Goal: Task Accomplishment & Management: Use online tool/utility

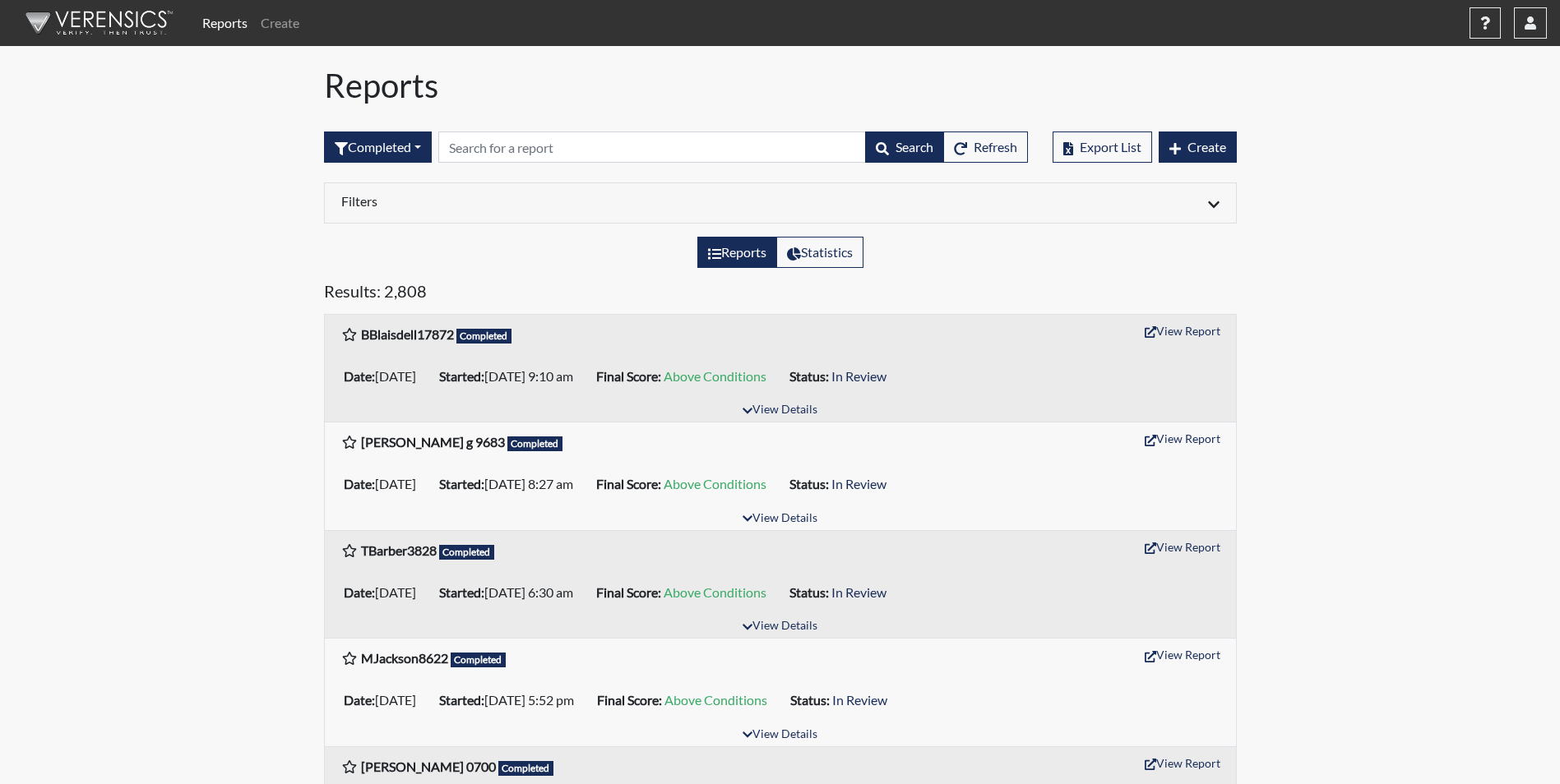
click at [512, 151] on input "text" at bounding box center [652, 148] width 427 height 31
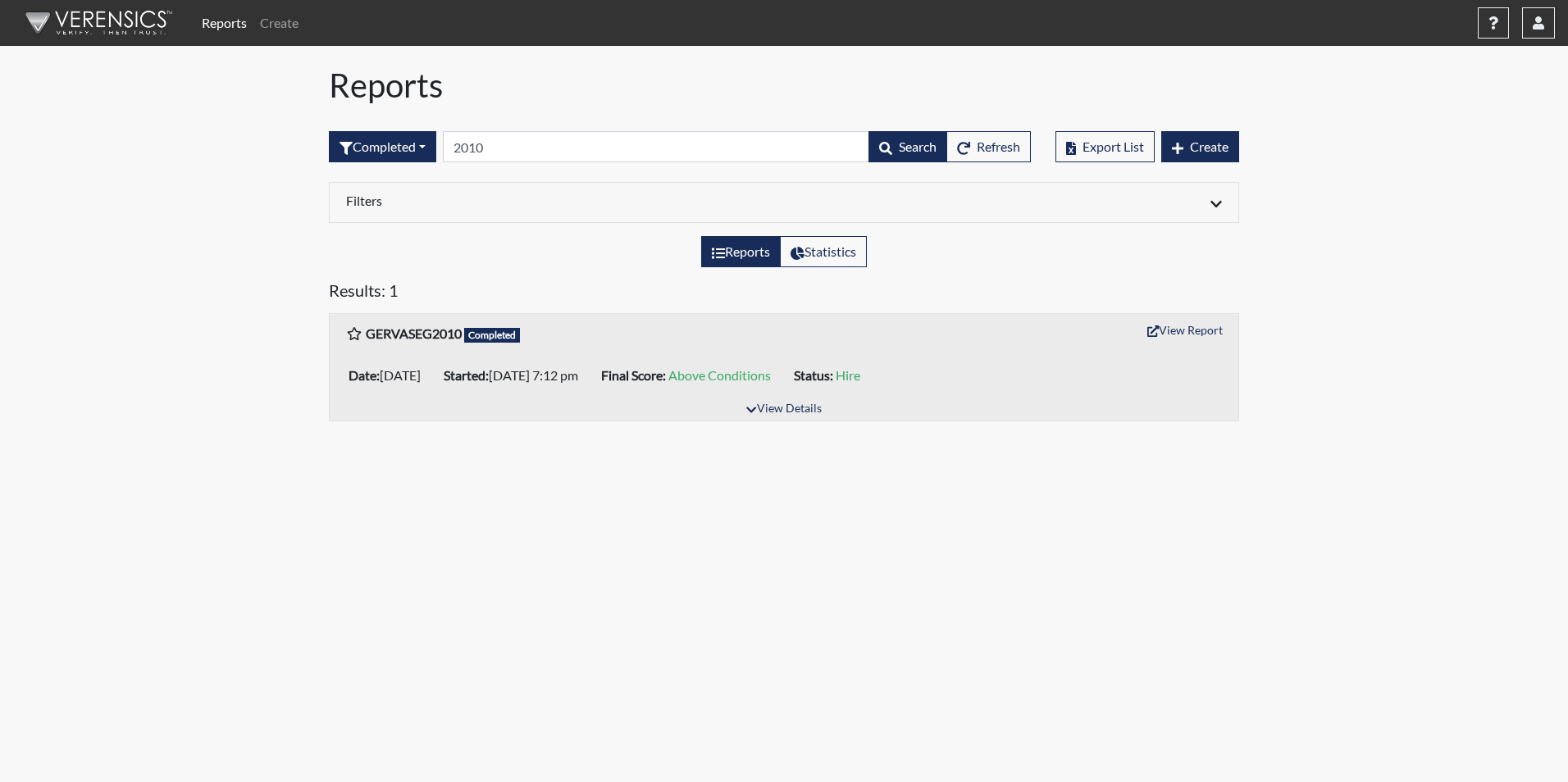
click at [526, 142] on input "2010" at bounding box center [655, 147] width 426 height 31
type input "2"
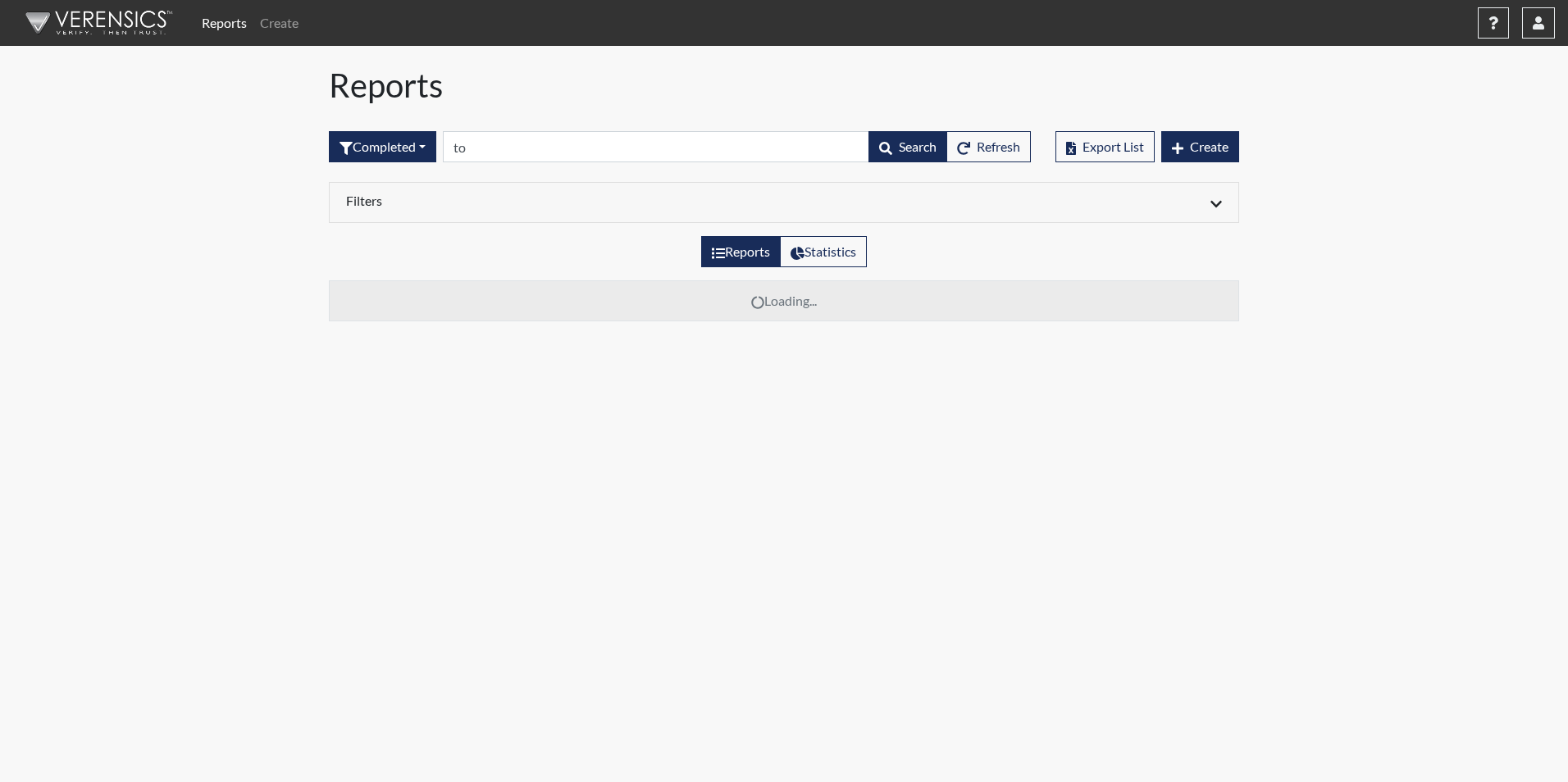
type input "t"
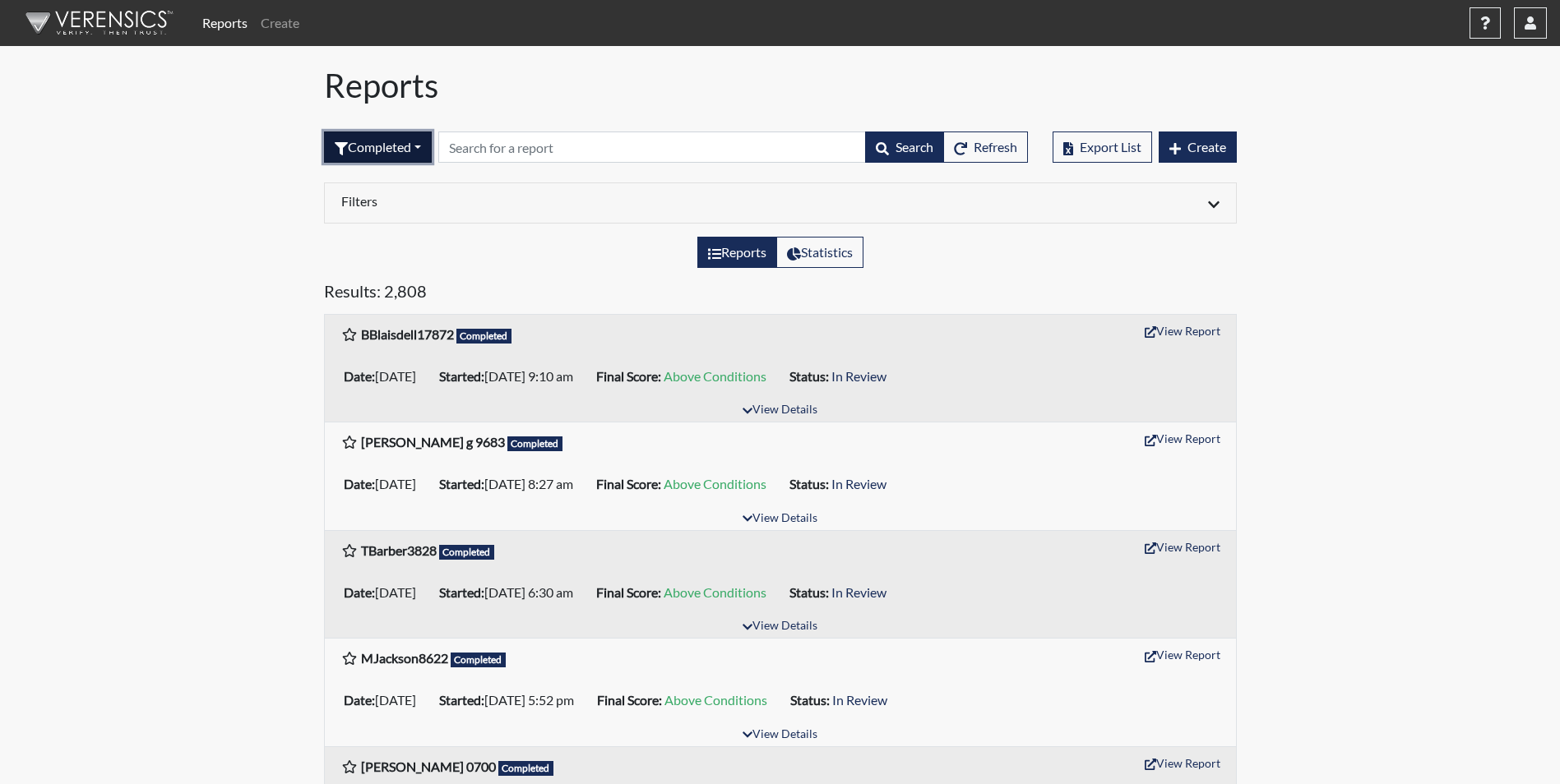
click at [422, 150] on button "Completed" at bounding box center [377, 148] width 107 height 31
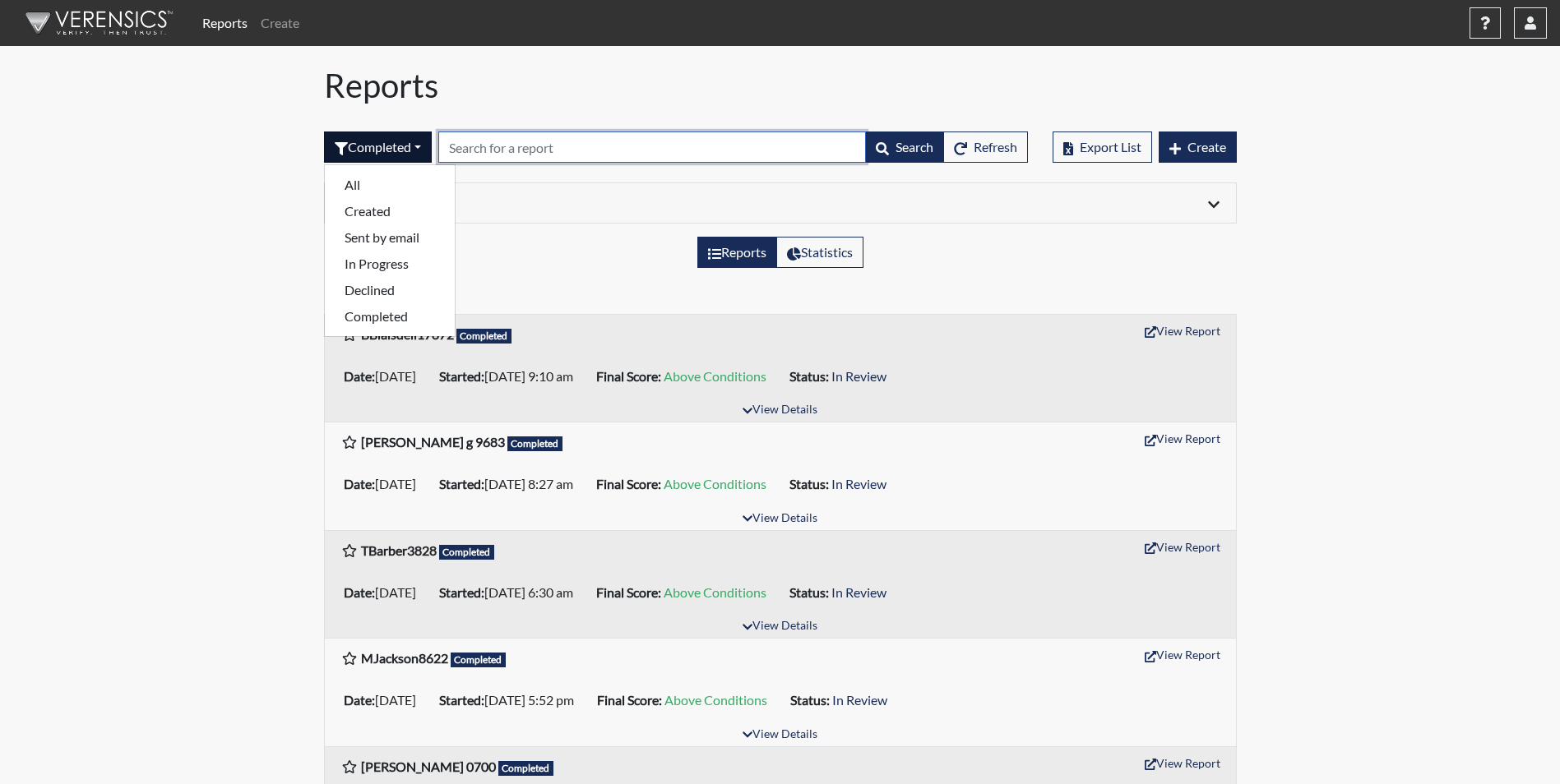
click at [486, 144] on input "text" at bounding box center [652, 148] width 427 height 31
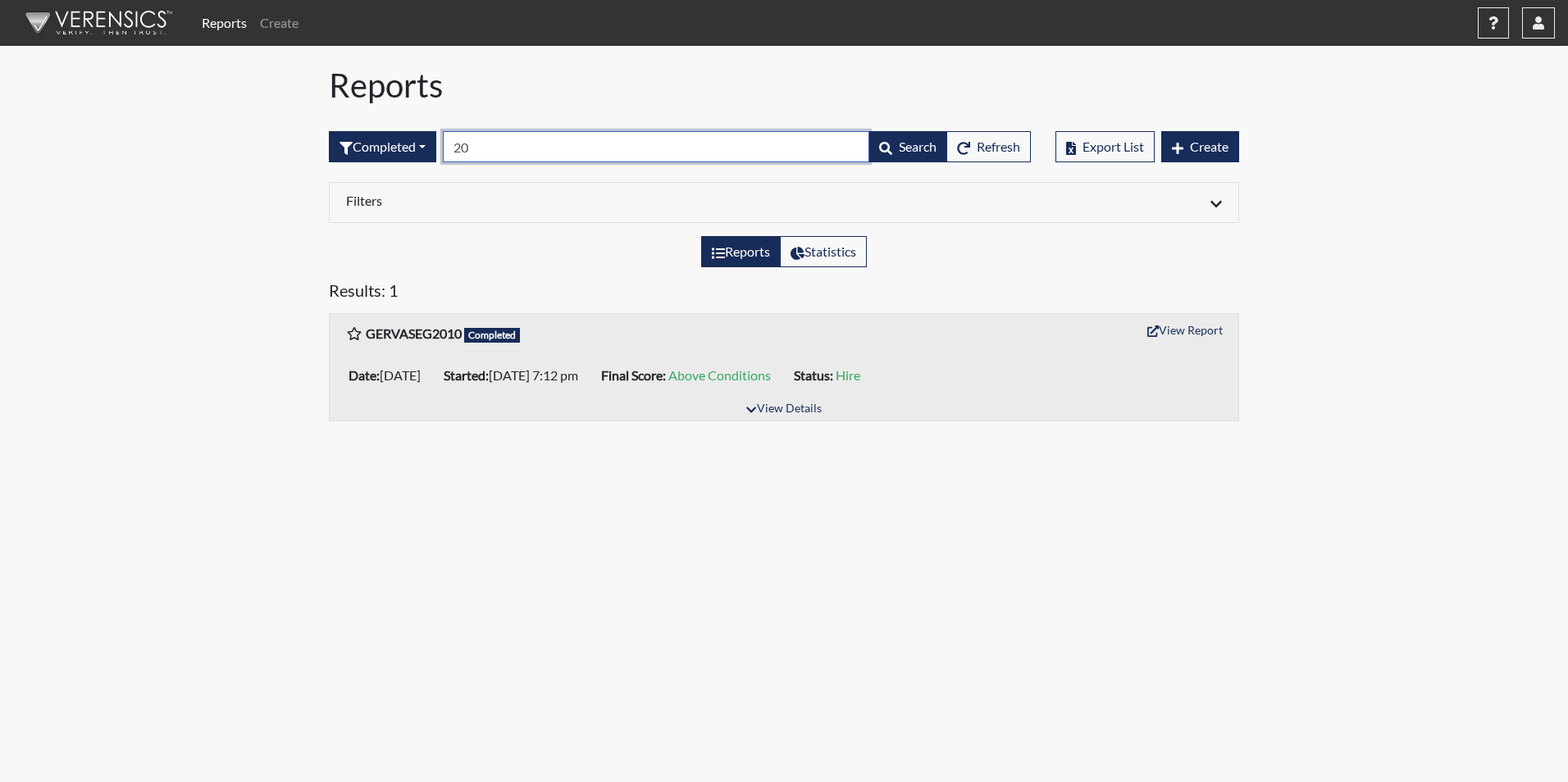
type input "2"
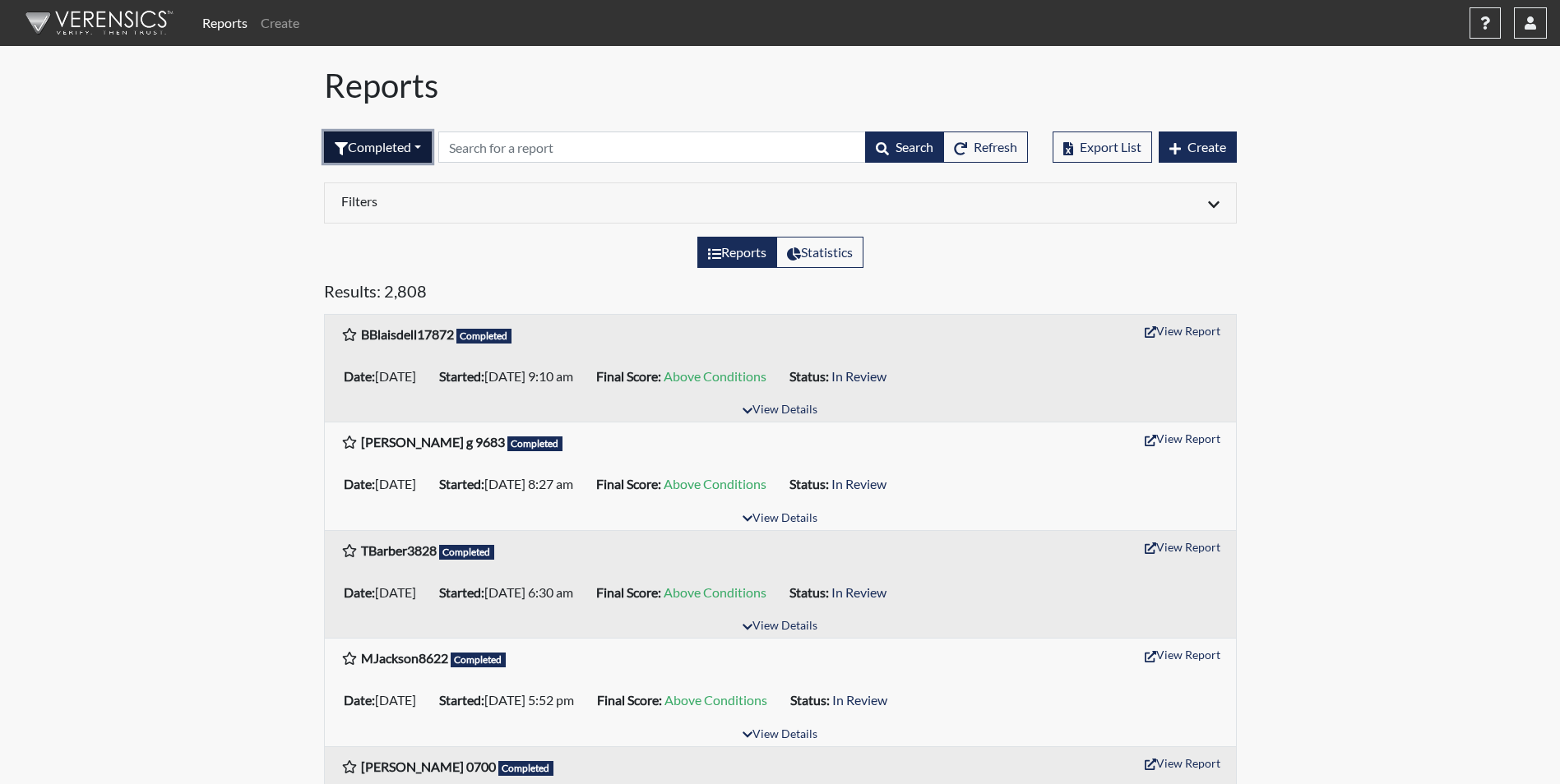
click at [417, 148] on button "Completed" at bounding box center [377, 148] width 107 height 31
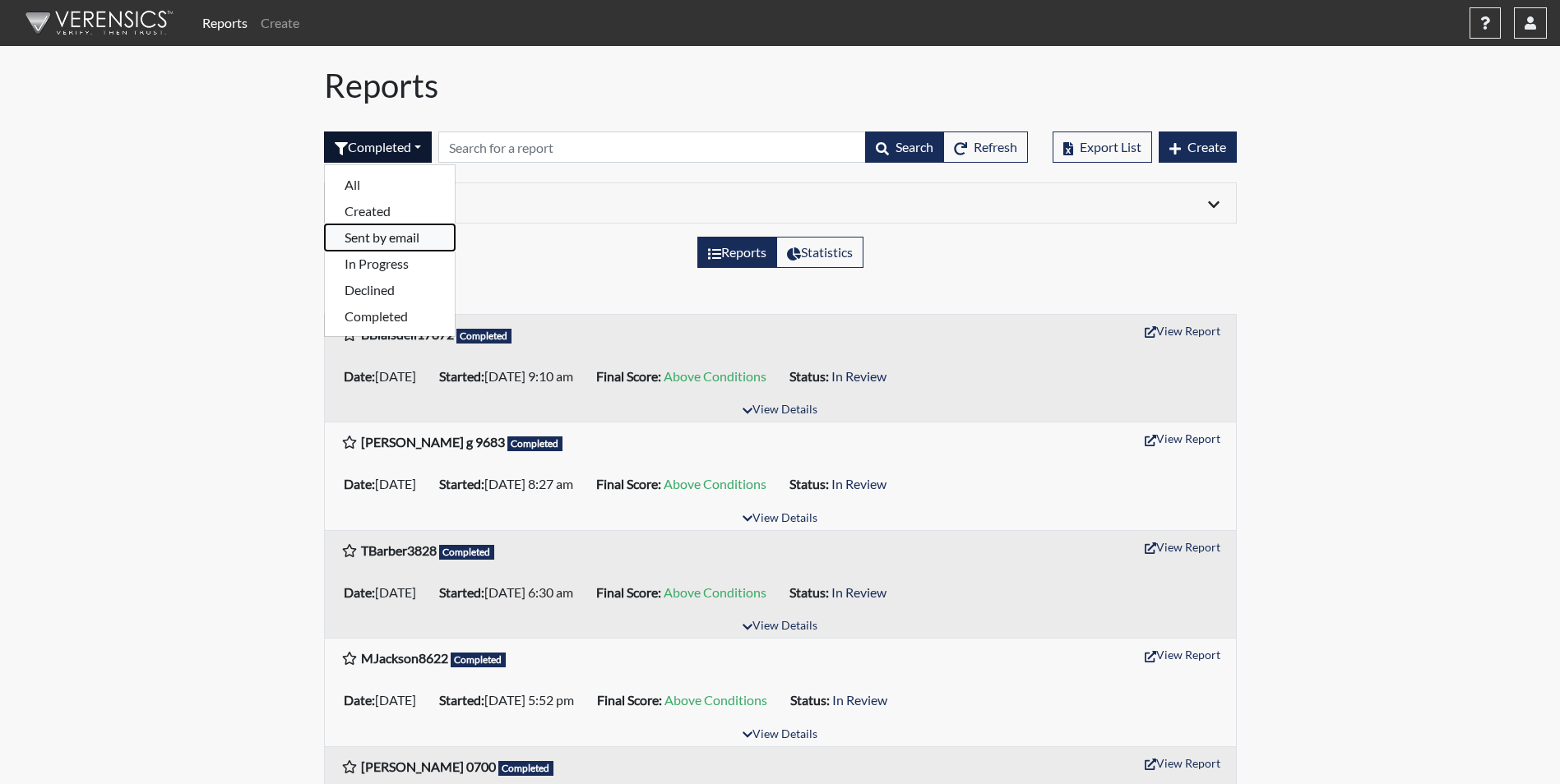
click at [388, 233] on button "Sent by email" at bounding box center [390, 237] width 130 height 27
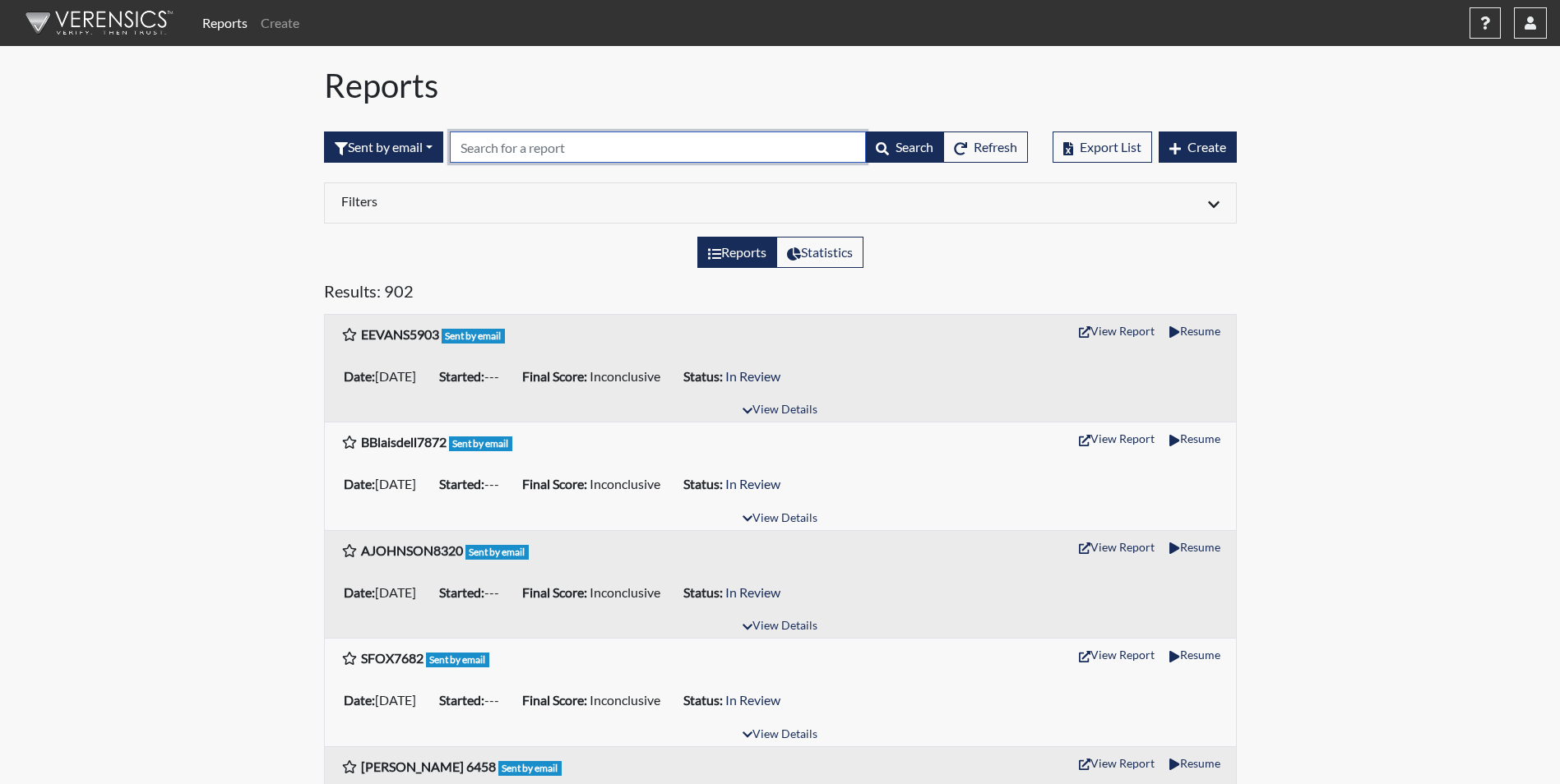
click at [486, 149] on input "text" at bounding box center [657, 148] width 416 height 31
type input "2010"
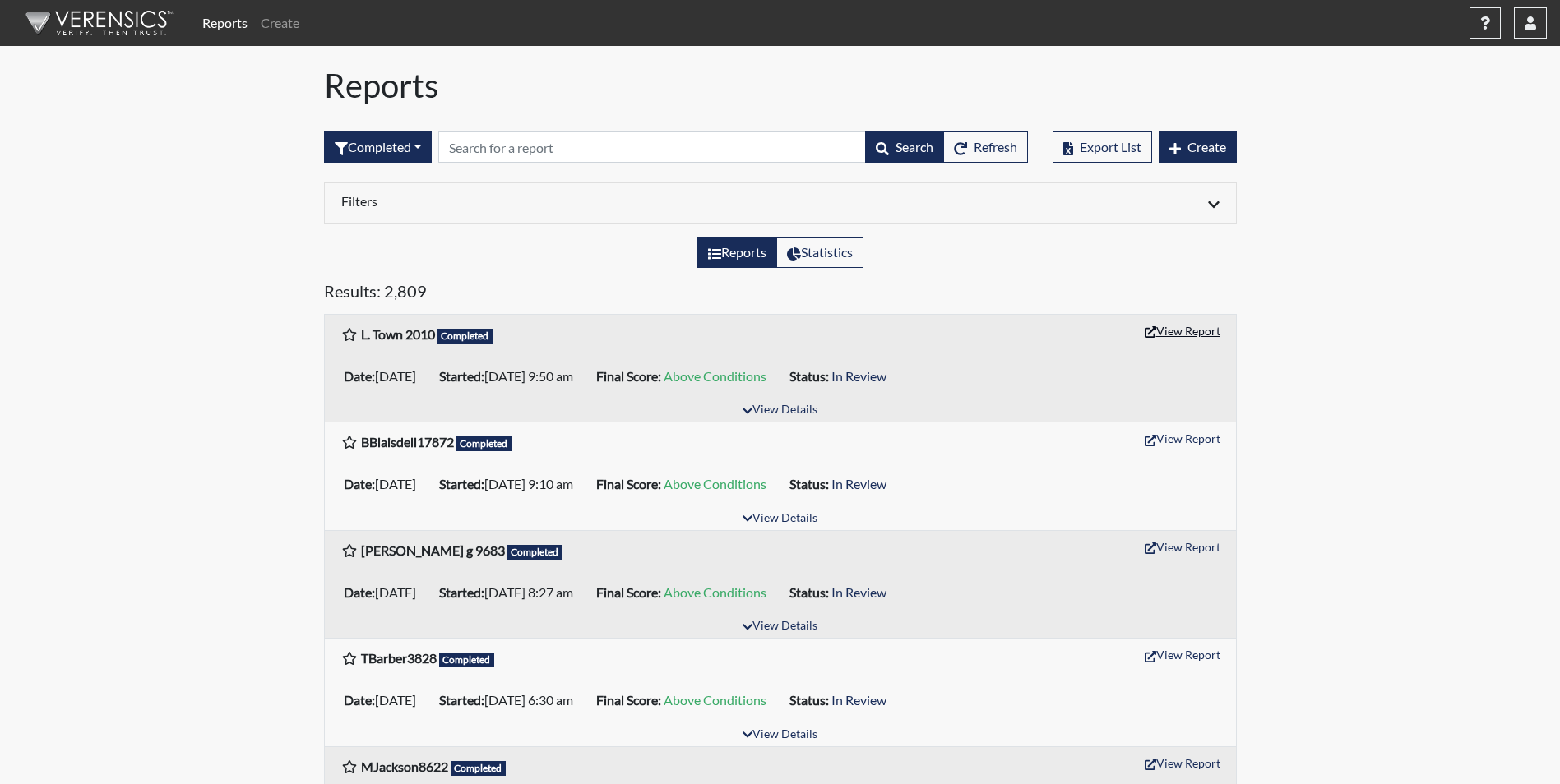
click at [1175, 331] on button "View Report" at bounding box center [1183, 331] width 91 height 26
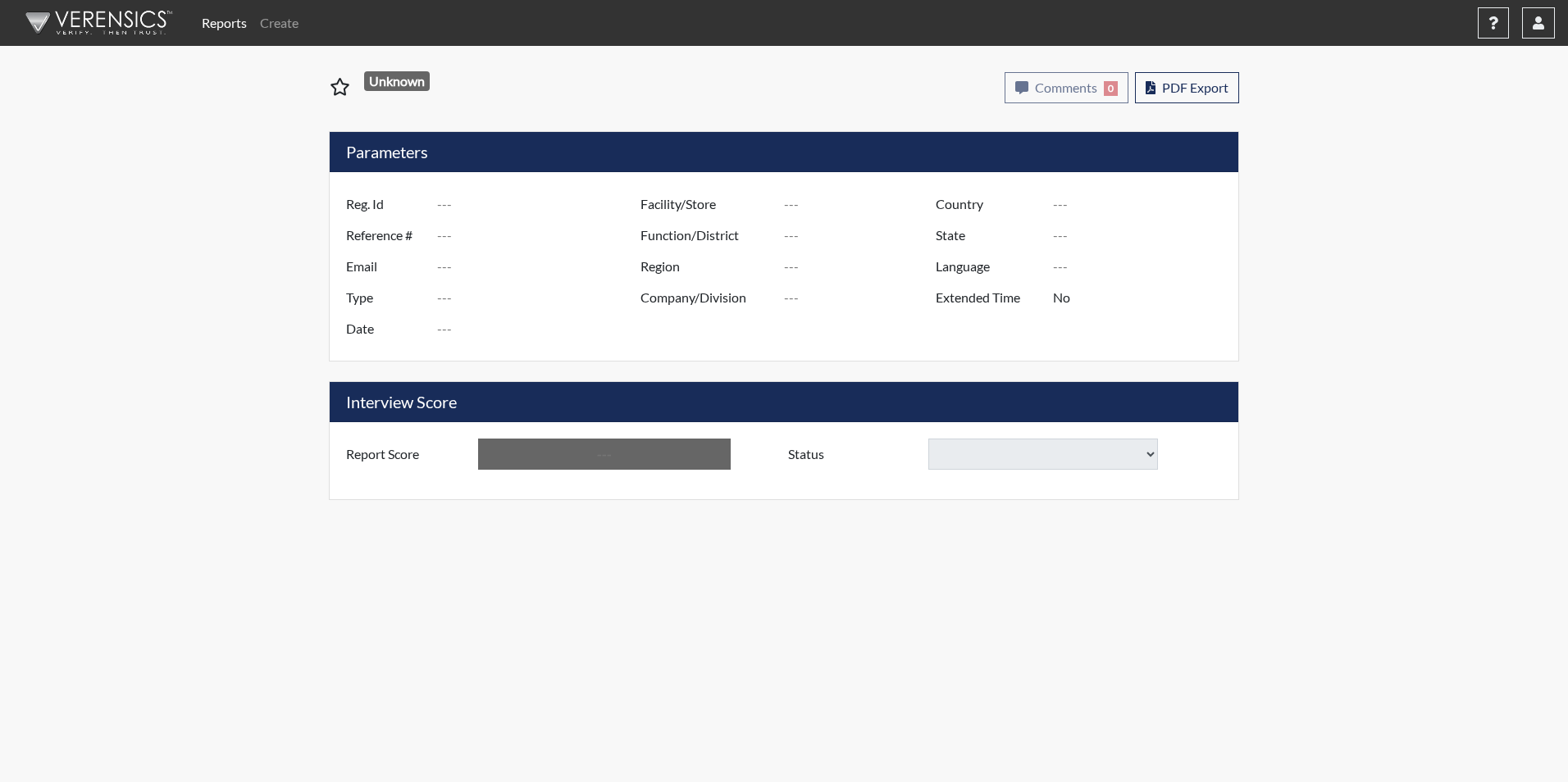
type input "L. Town 2010"
type input "51258"
type input "[EMAIL_ADDRESS][DOMAIN_NAME]"
type input "Corrections Pre-Employment"
type input "Sep 12, 2025"
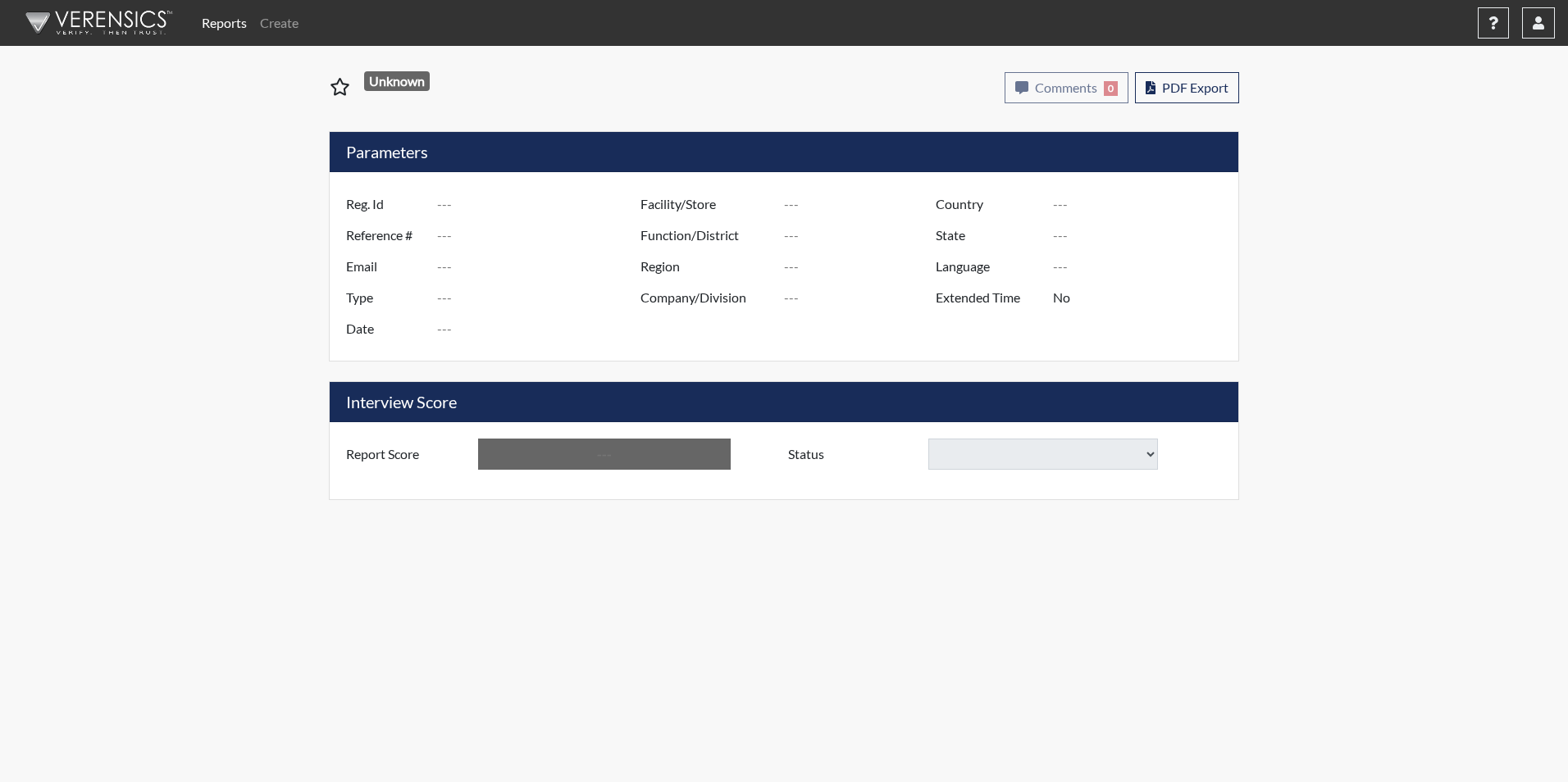
type input "Trenton CI"
type input "[GEOGRAPHIC_DATA]"
type input "[US_STATE]"
type input "English"
type input "Yes"
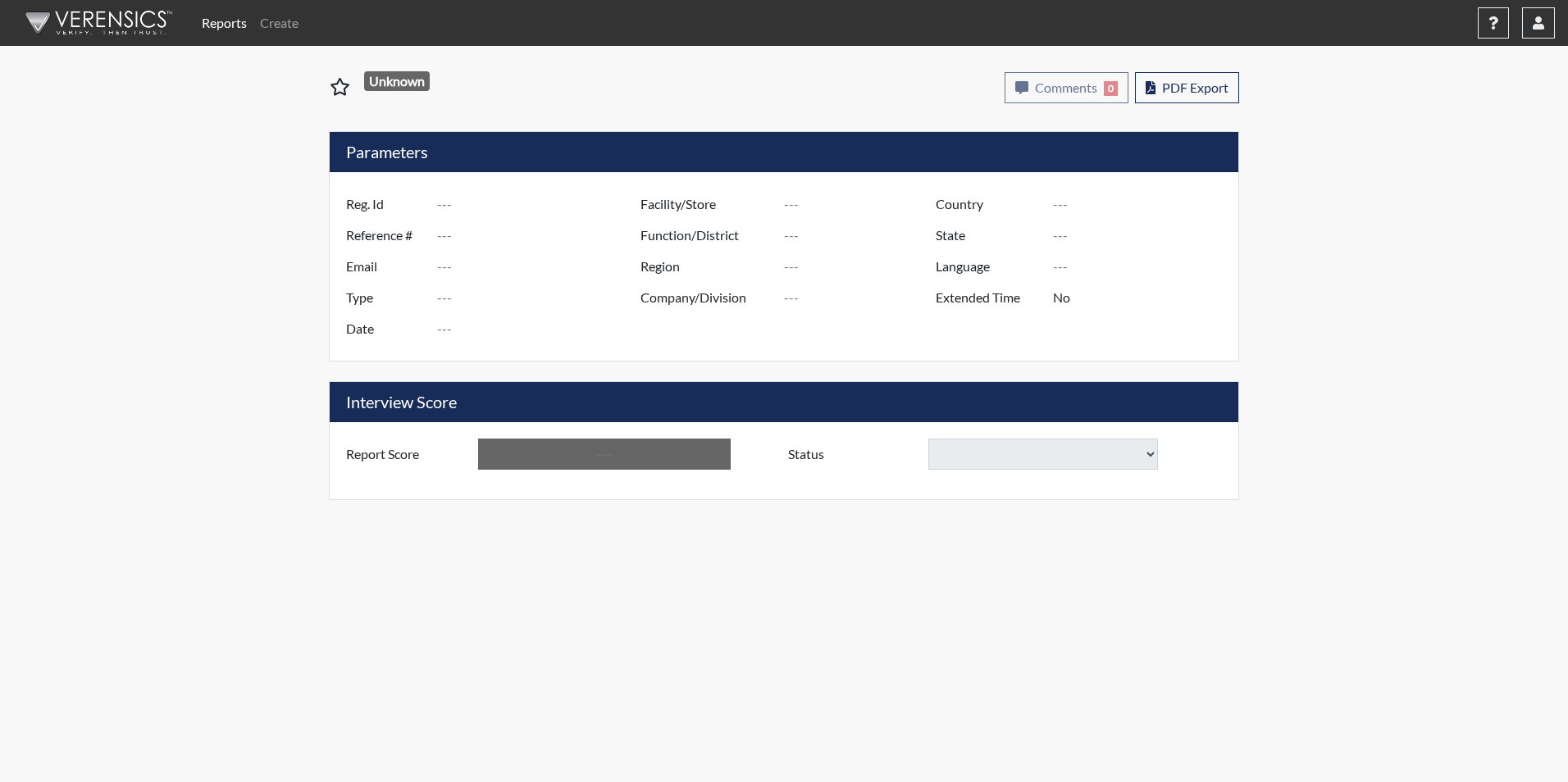
type input "Above Conditions"
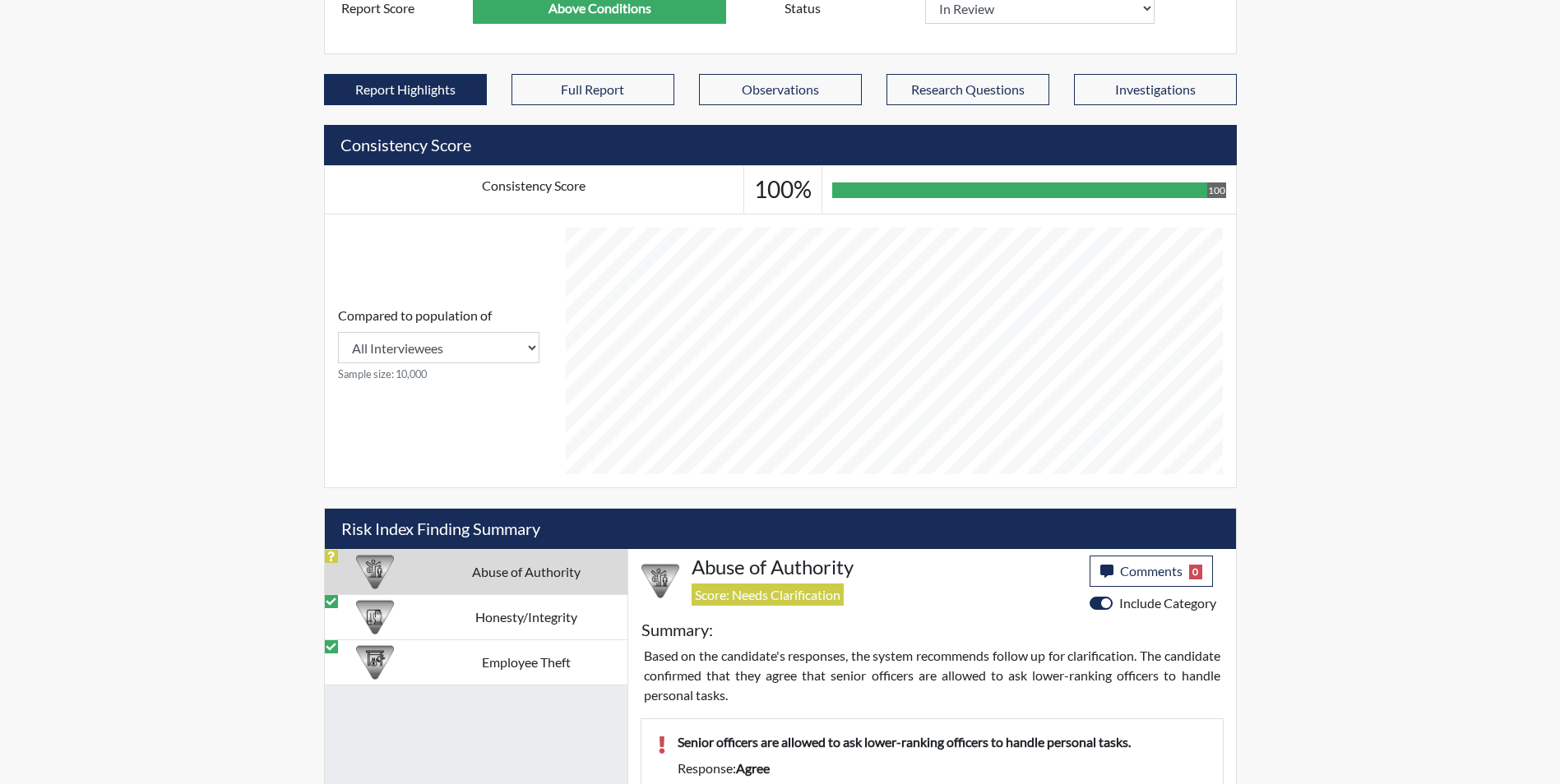
scroll to position [618, 0]
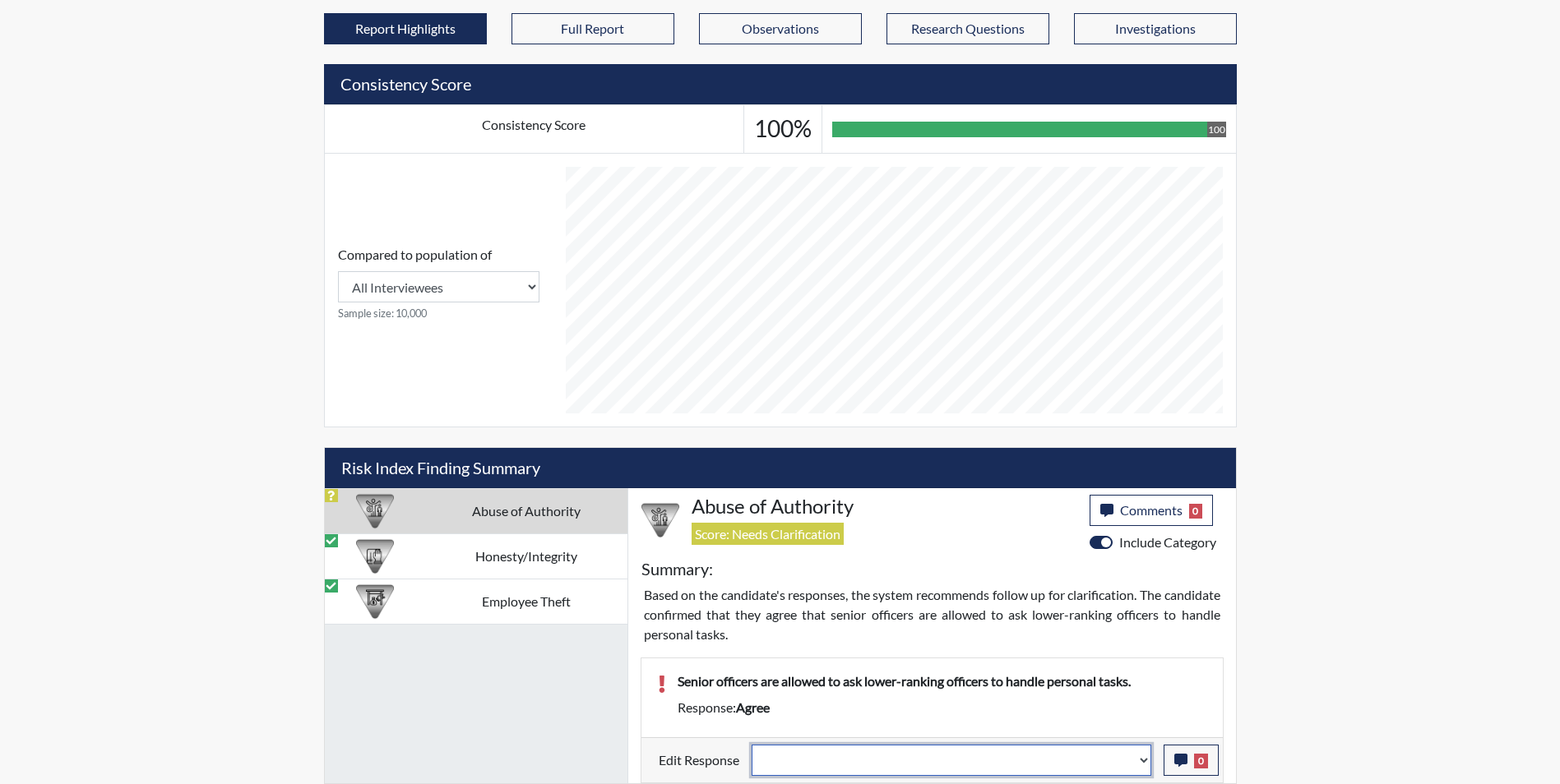
click at [818, 759] on select "Question is not relevant. Results will be updated. Reasonable explanation provi…" at bounding box center [952, 760] width 400 height 31
select select "reasonable-explanation-provided"
click at [752, 745] on select "Question is not relevant. Results will be updated. Reasonable explanation provi…" at bounding box center [952, 760] width 400 height 31
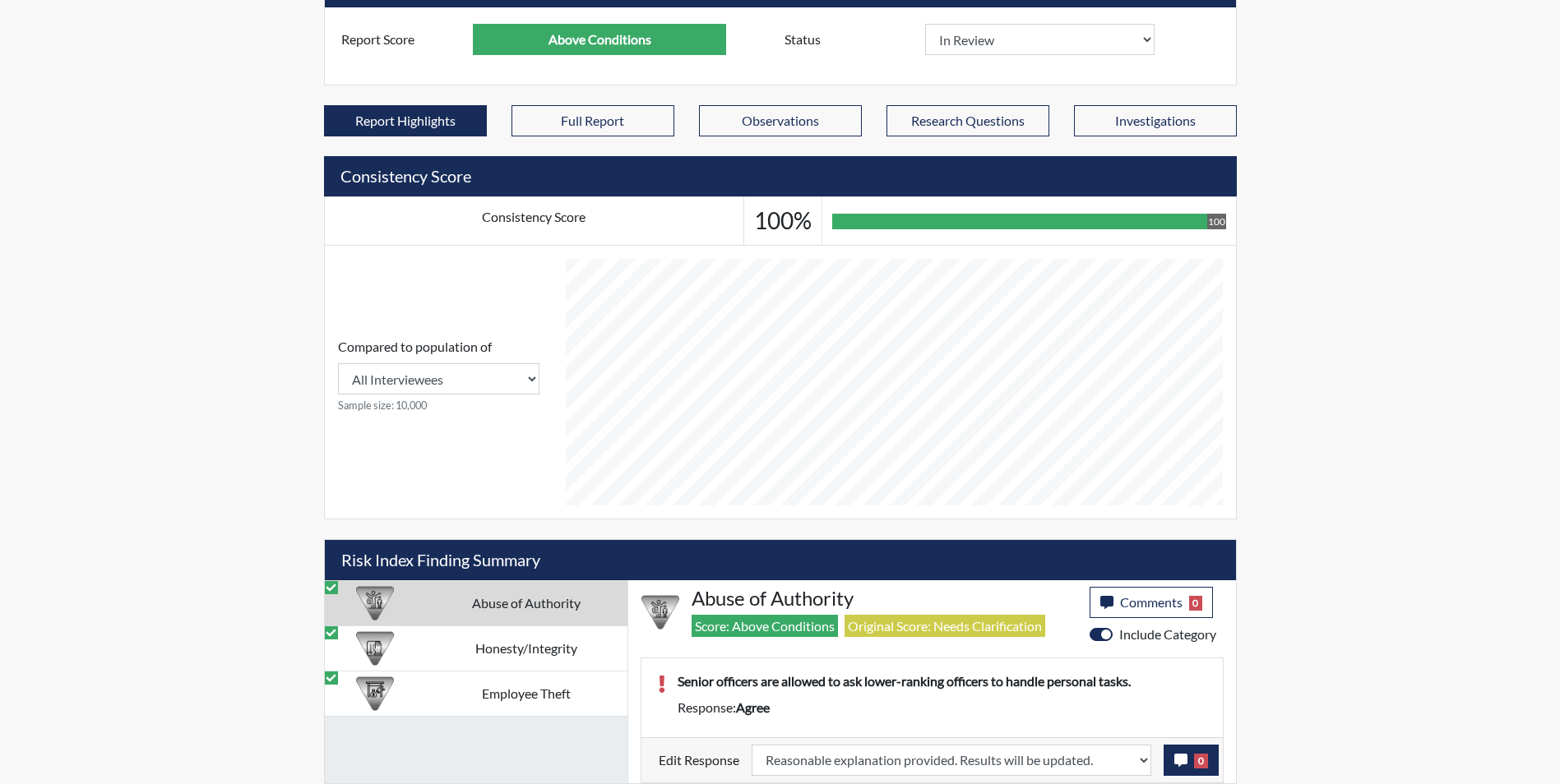
scroll to position [272, 683]
click at [1176, 760] on icon "button" at bounding box center [1180, 759] width 13 height 13
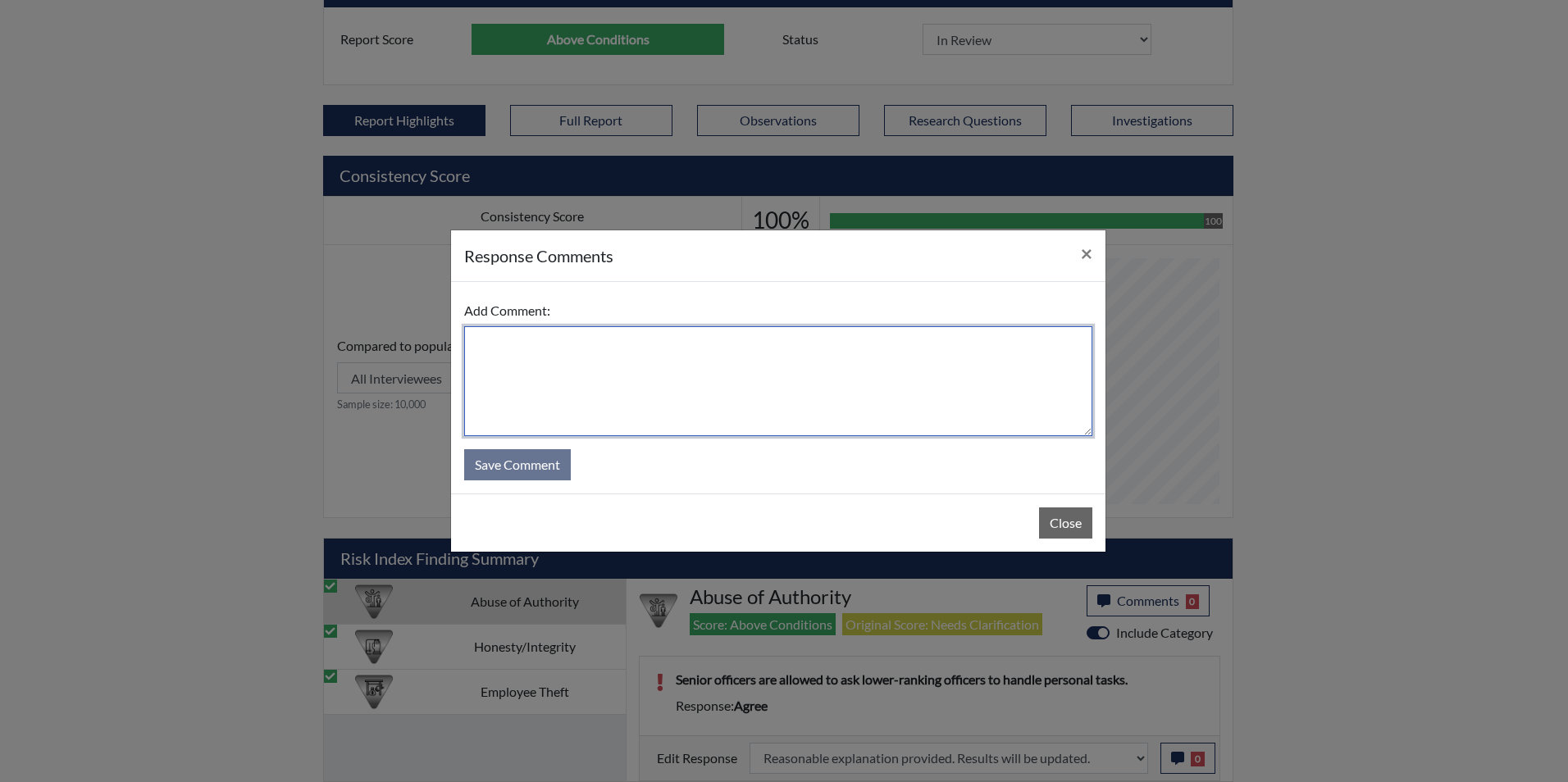
click at [591, 411] on textarea at bounding box center [778, 382] width 628 height 110
type textarea "Applicant disagrees"
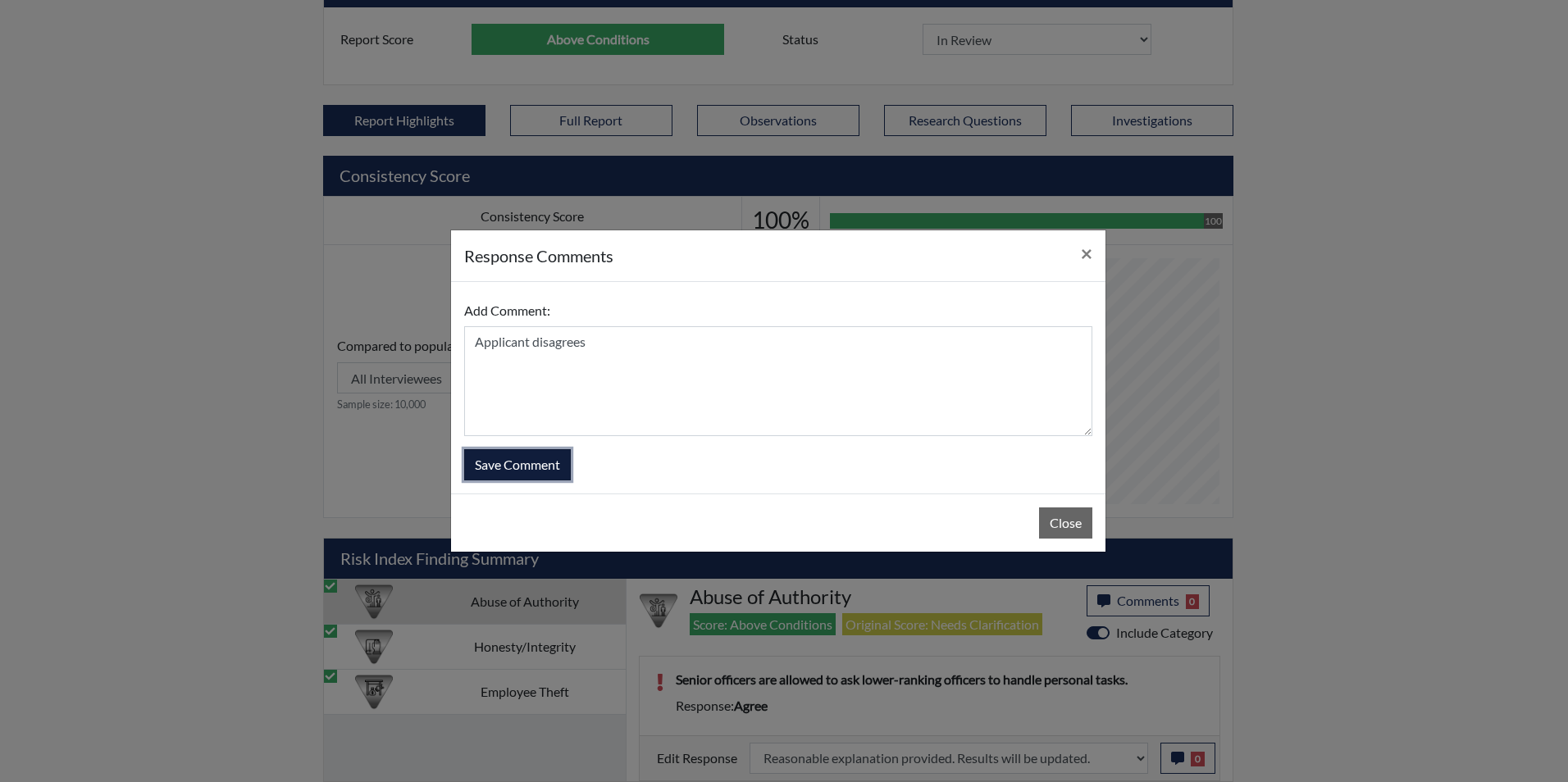
click at [530, 460] on button "Save Comment" at bounding box center [517, 465] width 107 height 31
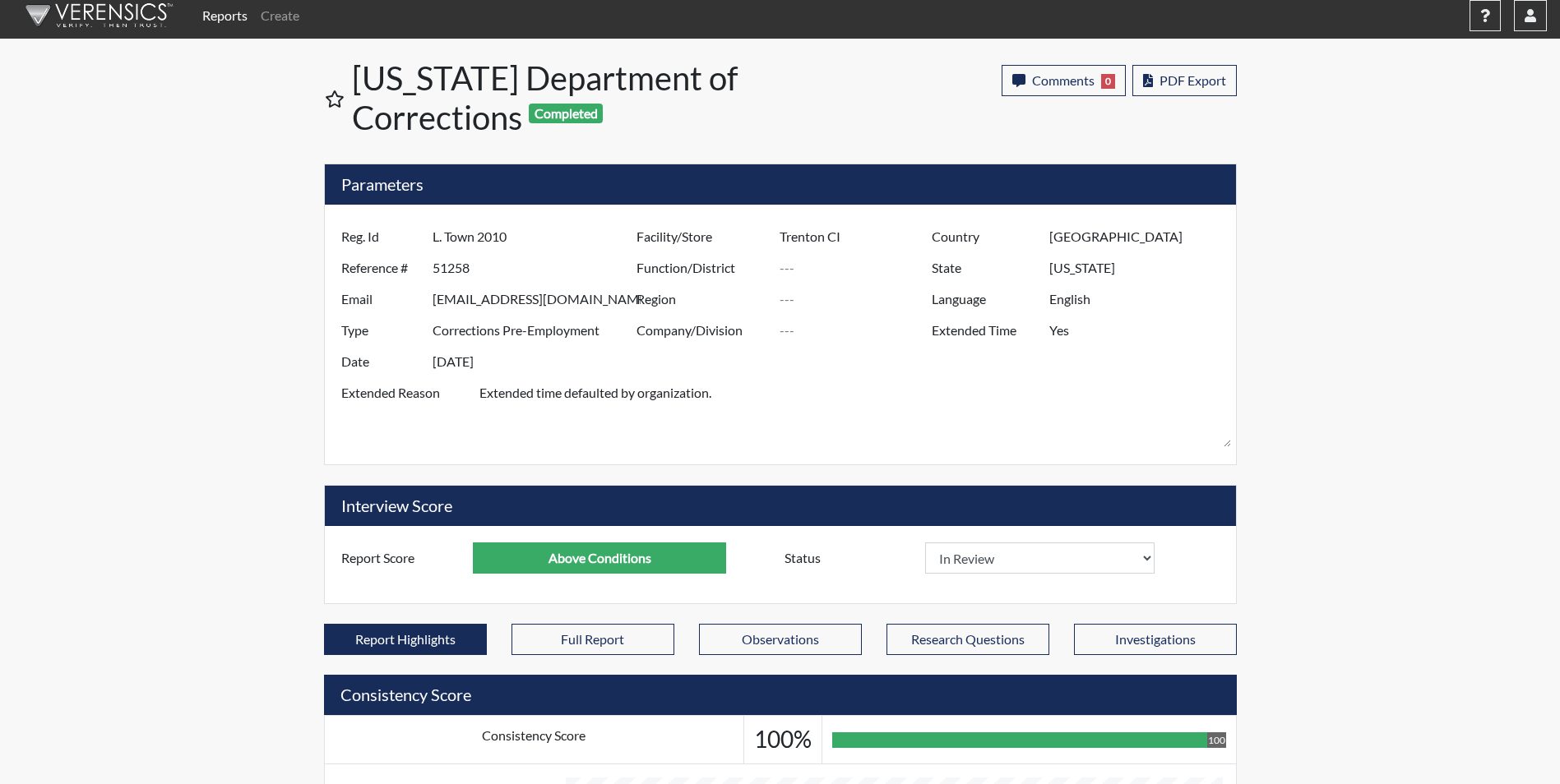
scroll to position [0, 0]
